Goal: Task Accomplishment & Management: Complete application form

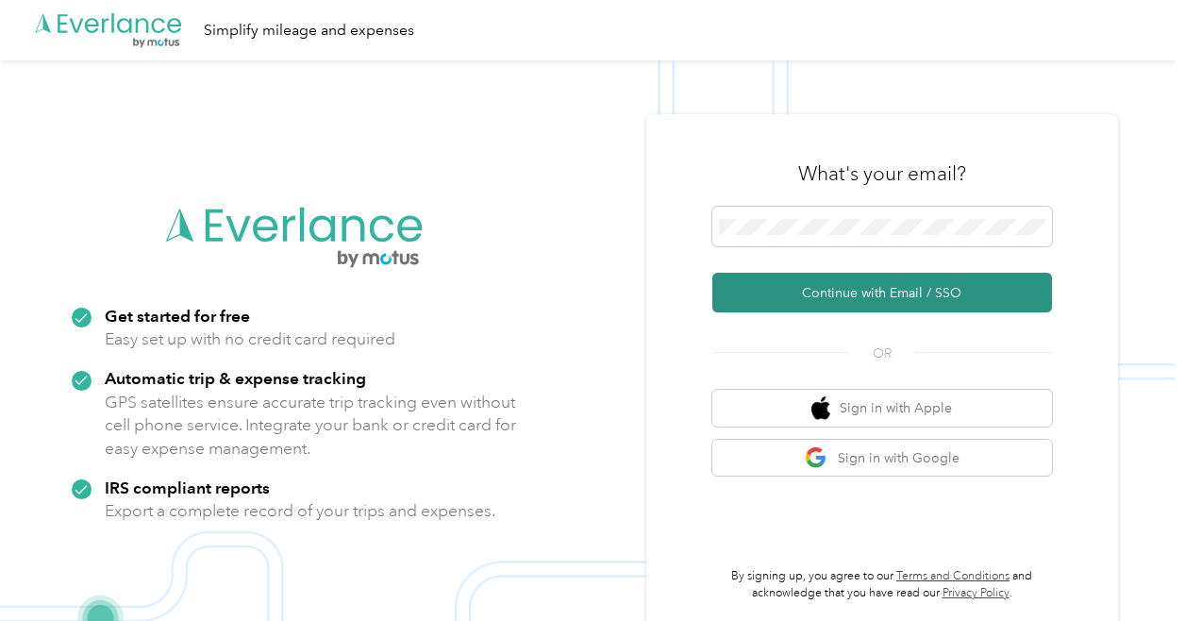
click at [791, 288] on button "Continue with Email / SSO" at bounding box center [882, 293] width 340 height 40
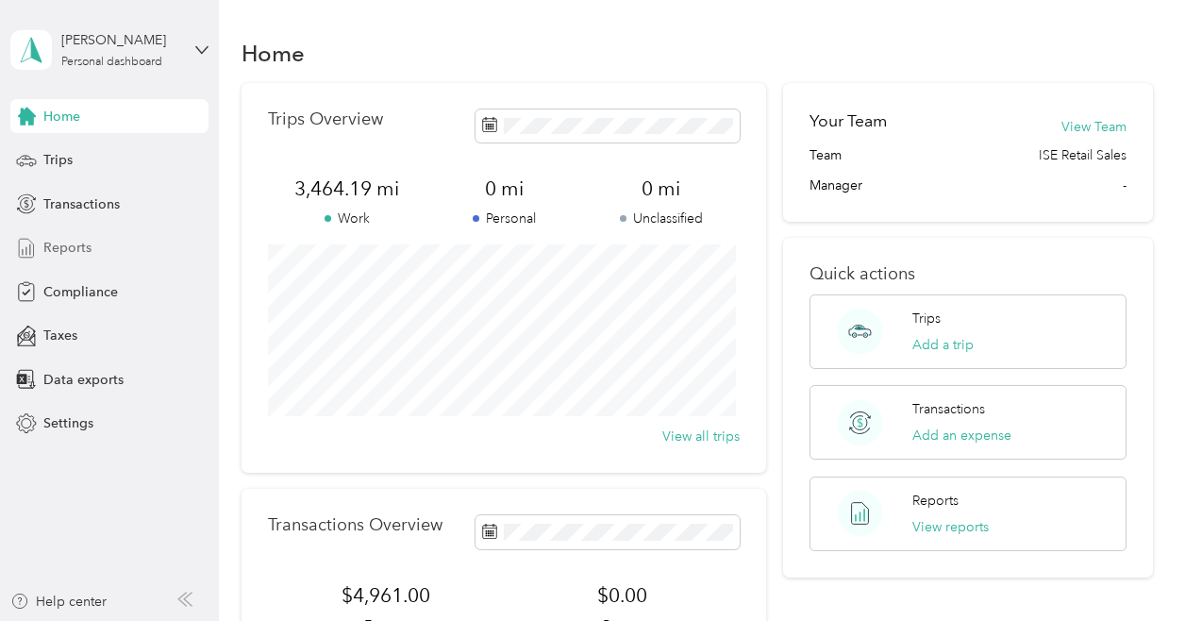
click at [91, 236] on div "Reports" at bounding box center [109, 248] width 198 height 34
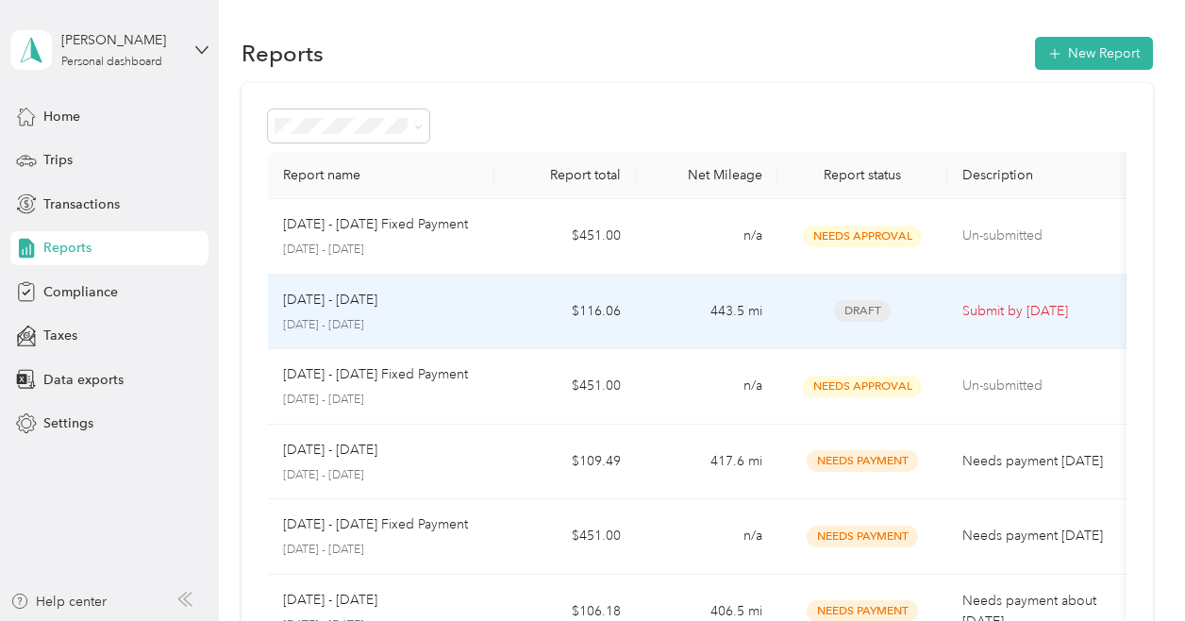
click at [856, 313] on span "Draft" at bounding box center [862, 311] width 57 height 22
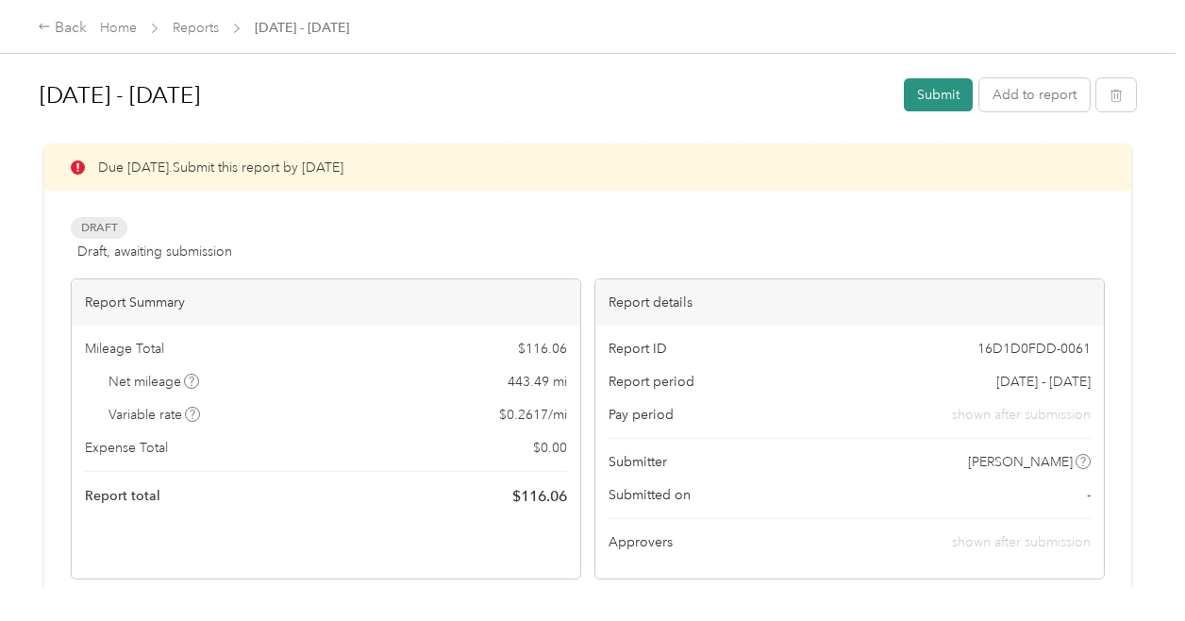
click at [941, 106] on button "Submit" at bounding box center [938, 94] width 69 height 33
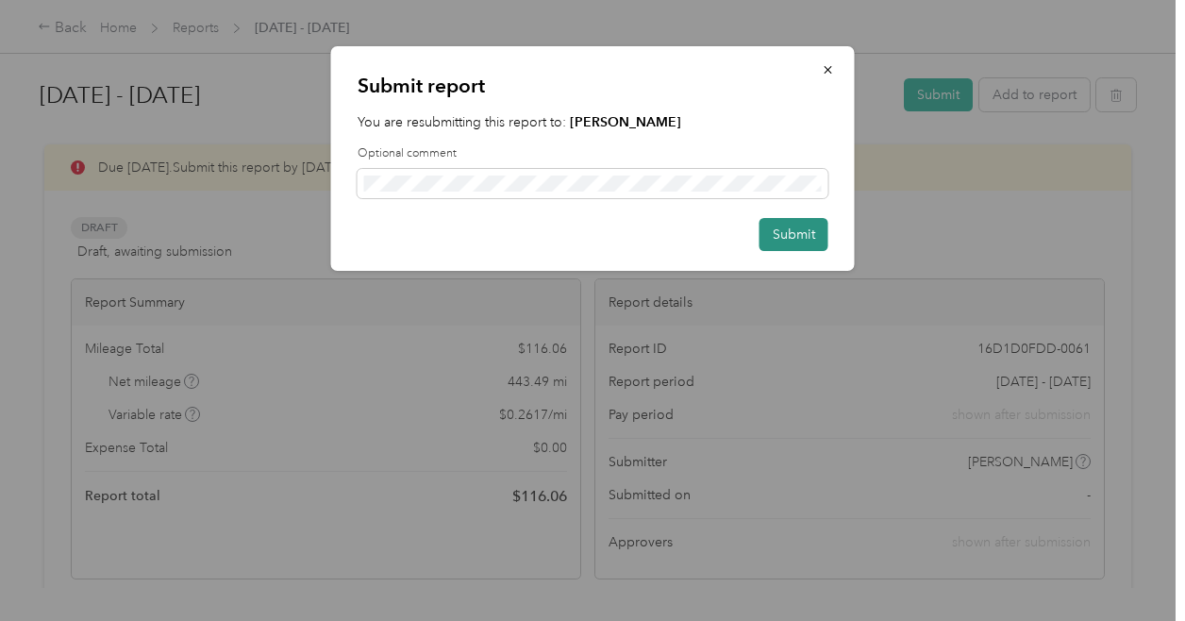
click at [813, 226] on button "Submit" at bounding box center [794, 234] width 69 height 33
